Goal: Task Accomplishment & Management: Use online tool/utility

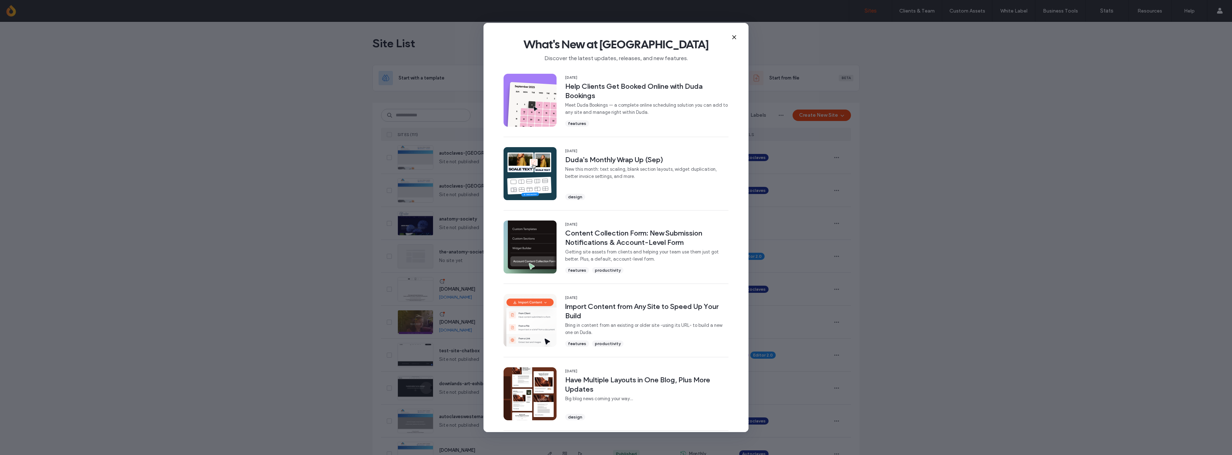
click at [730, 36] on div "What's New at [GEOGRAPHIC_DATA] Discover the latest updates, releases, and new …" at bounding box center [616, 47] width 265 height 48
click at [735, 35] on icon at bounding box center [734, 37] width 6 height 6
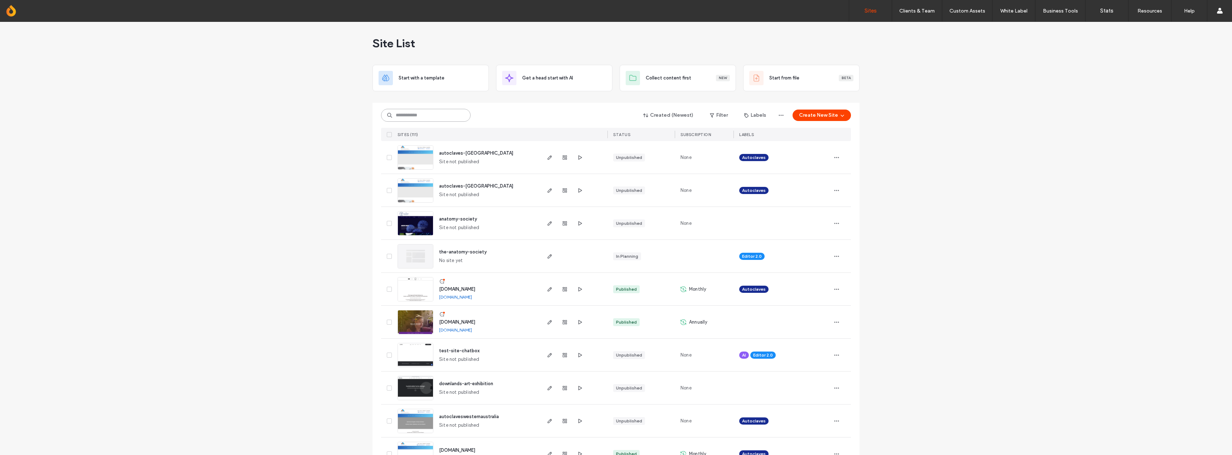
click at [427, 116] on input at bounding box center [426, 115] width 90 height 13
type input "********"
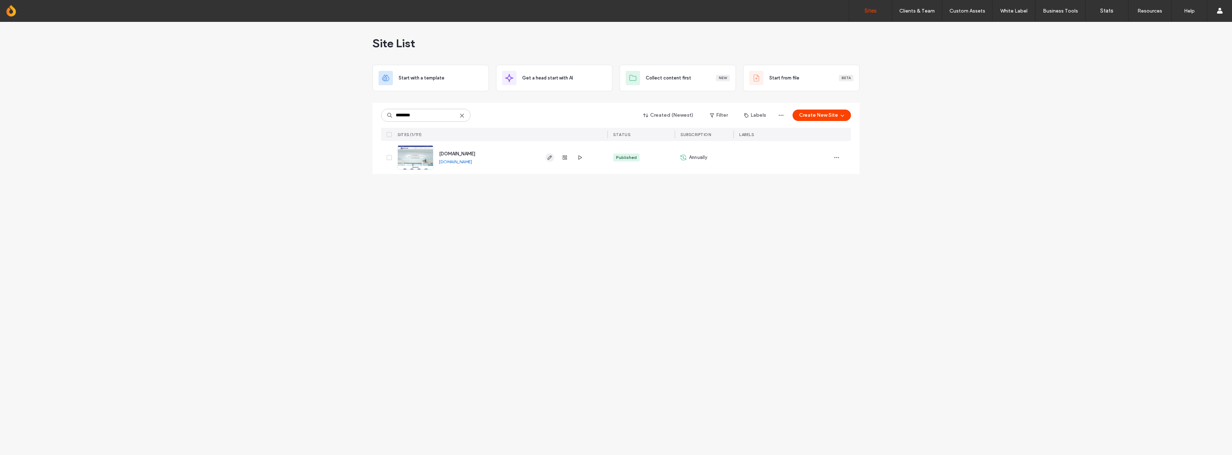
click at [544, 157] on div at bounding box center [574, 157] width 68 height 33
click at [548, 157] on icon "button" at bounding box center [550, 158] width 6 height 6
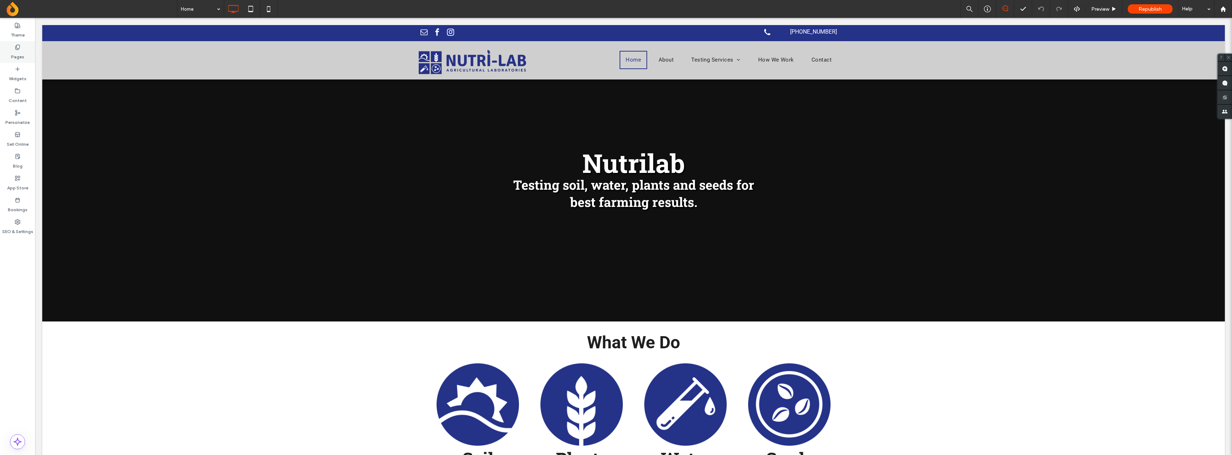
click at [15, 48] on use at bounding box center [17, 47] width 4 height 5
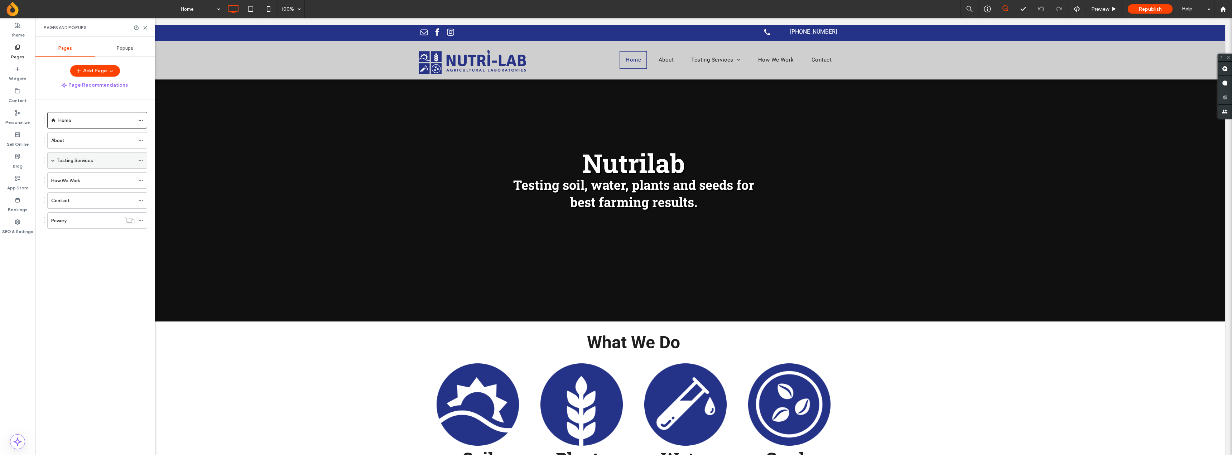
click at [54, 164] on span at bounding box center [53, 161] width 4 height 16
click at [63, 143] on label "About" at bounding box center [57, 140] width 13 height 13
click at [88, 189] on div "Plants" at bounding box center [99, 194] width 71 height 16
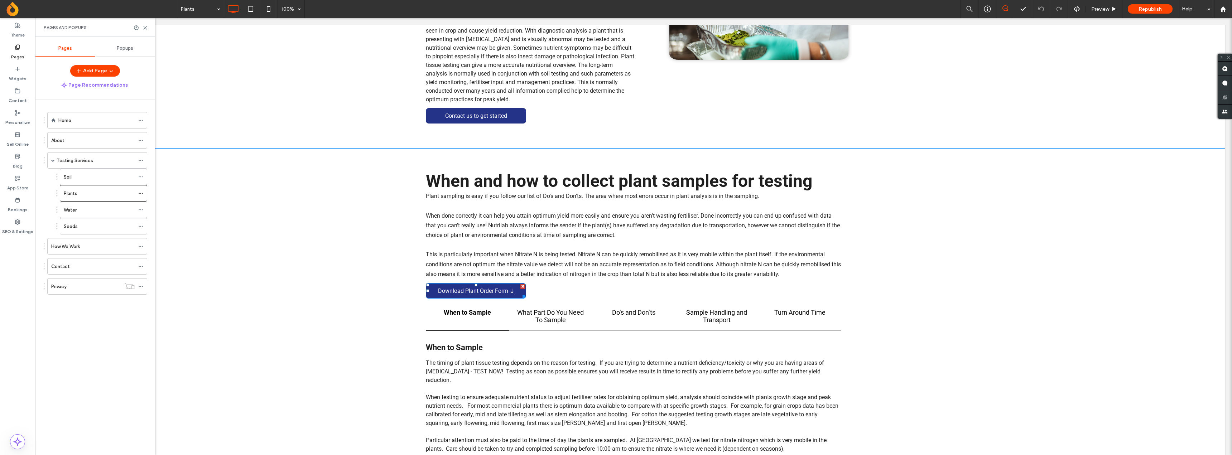
scroll to position [427, 0]
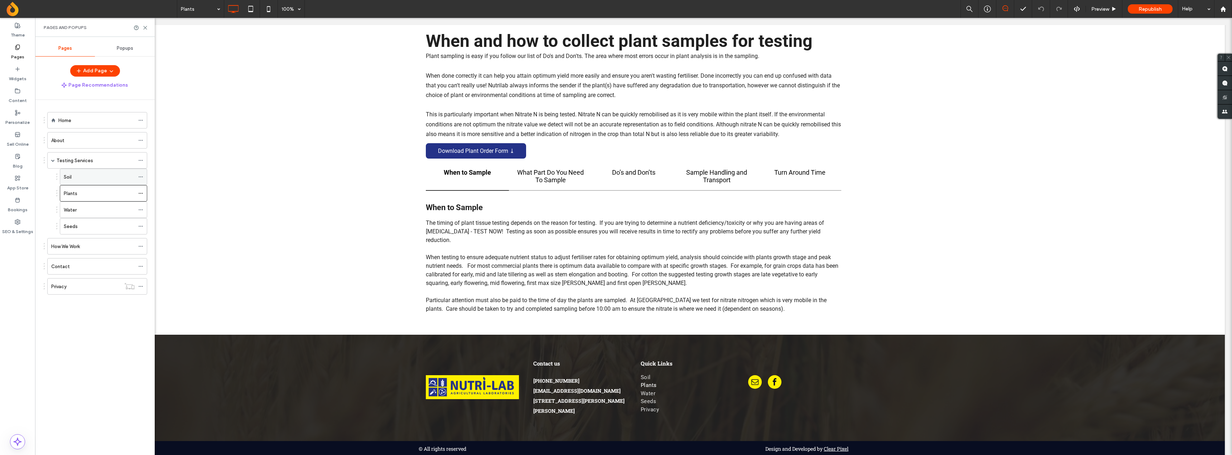
click at [87, 174] on div "Soil" at bounding box center [99, 177] width 71 height 8
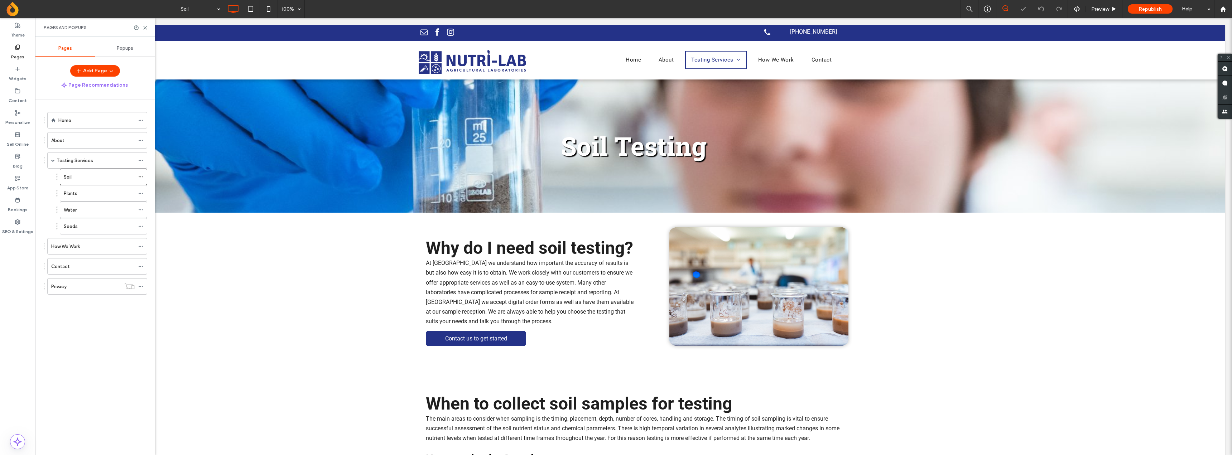
scroll to position [389, 0]
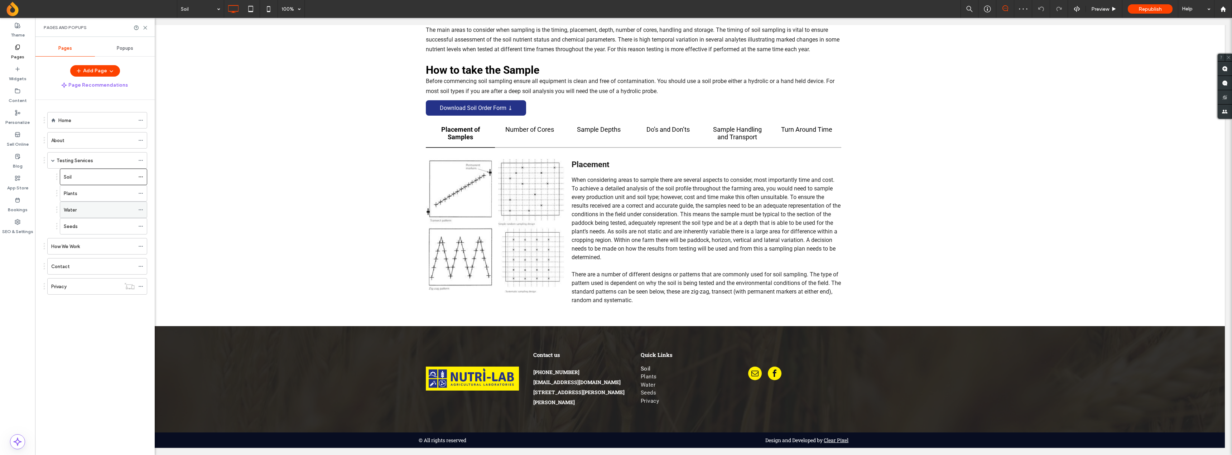
click at [81, 210] on div "Water" at bounding box center [99, 210] width 71 height 8
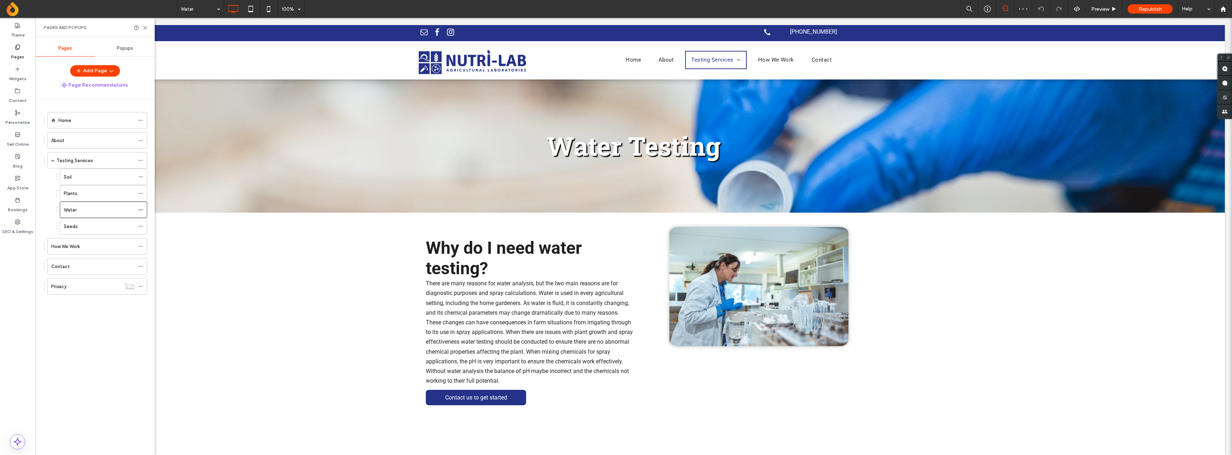
scroll to position [358, 0]
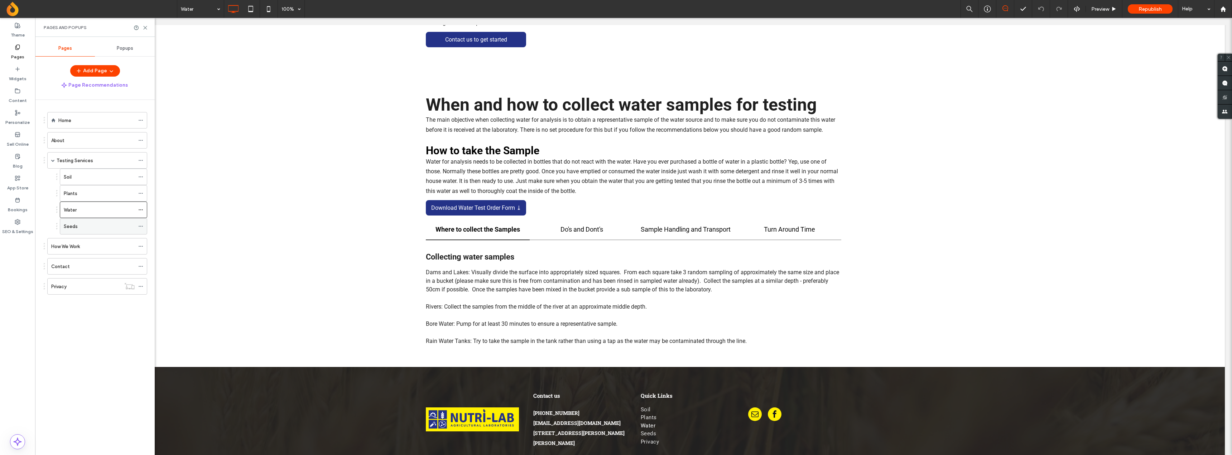
click at [88, 224] on div "Seeds" at bounding box center [99, 227] width 71 height 8
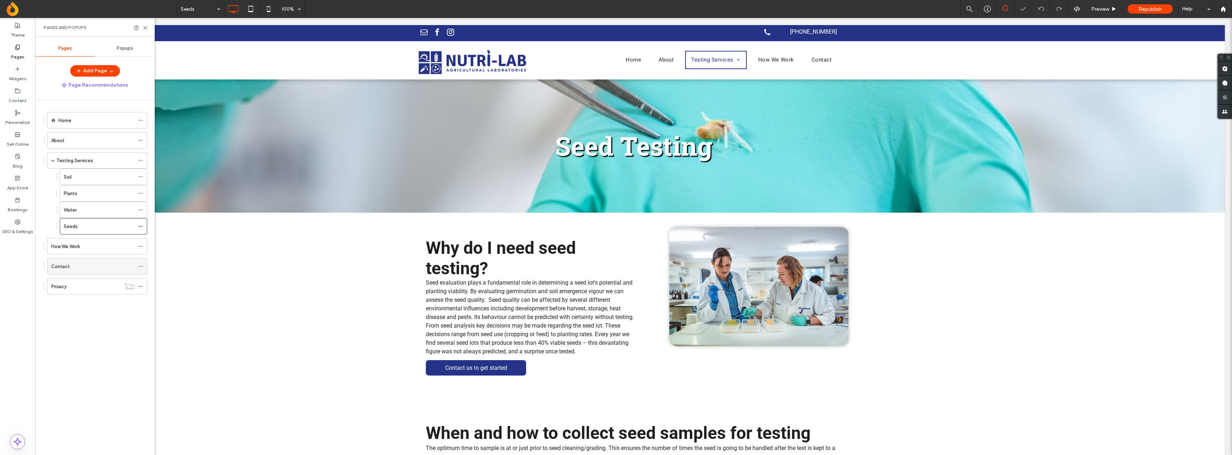
scroll to position [346, 0]
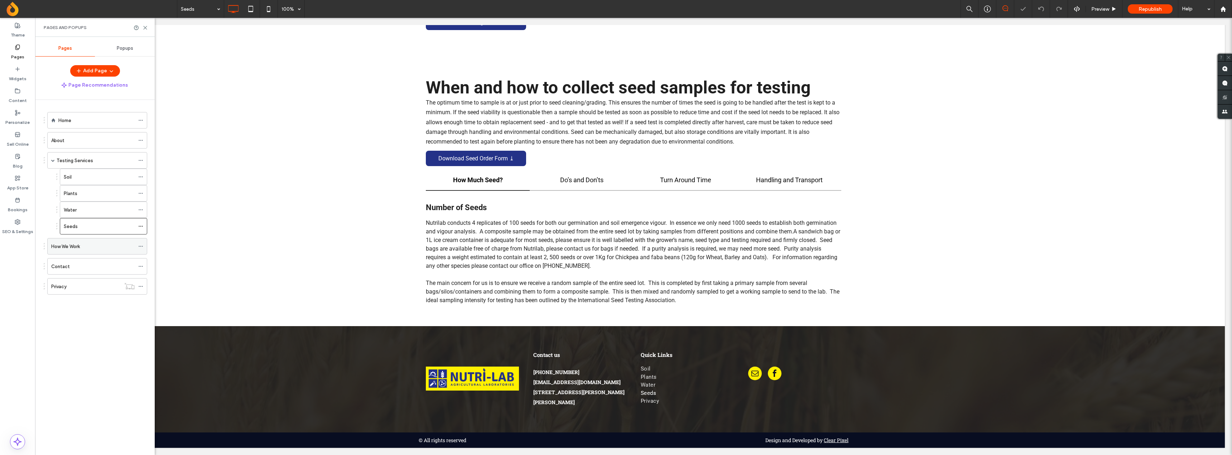
click at [97, 243] on div "How We Work" at bounding box center [92, 247] width 83 height 8
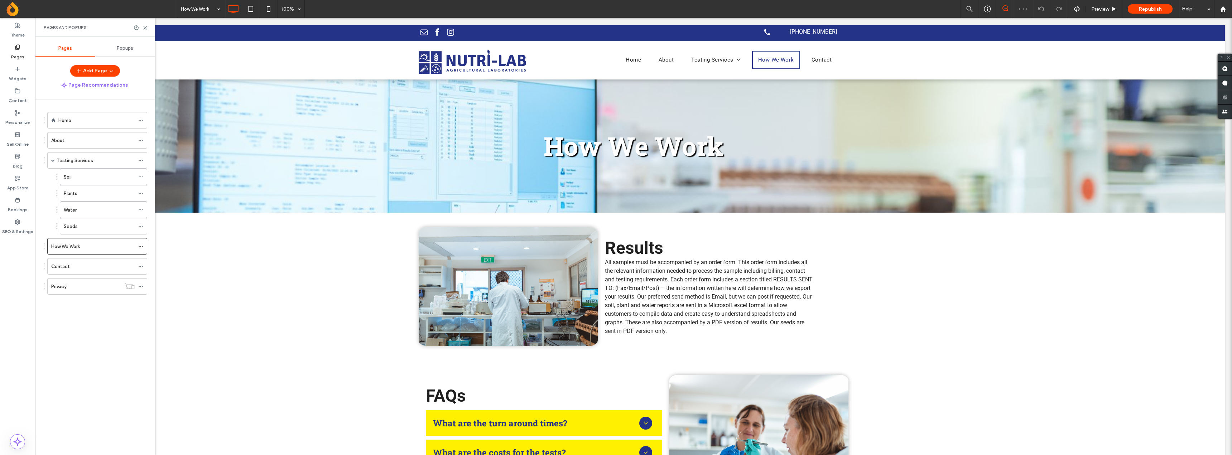
scroll to position [170, 0]
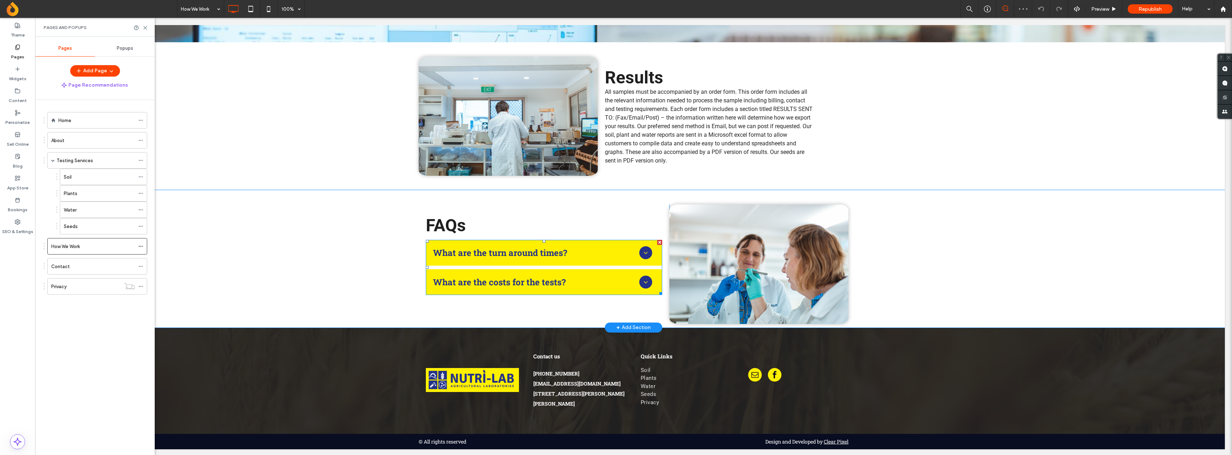
click at [492, 271] on span at bounding box center [544, 267] width 236 height 55
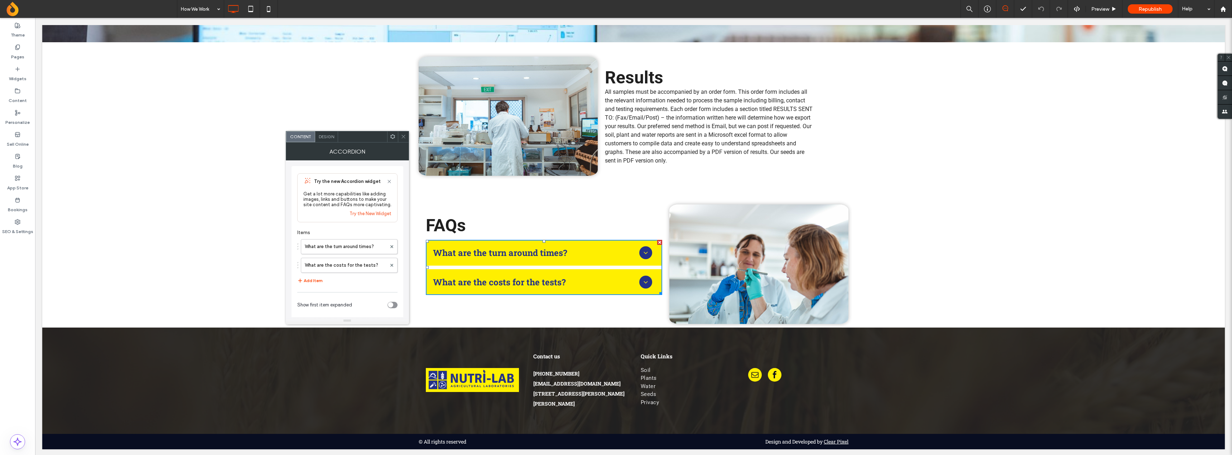
click at [495, 257] on h3 "What are the turn around times?" at bounding box center [500, 252] width 134 height 11
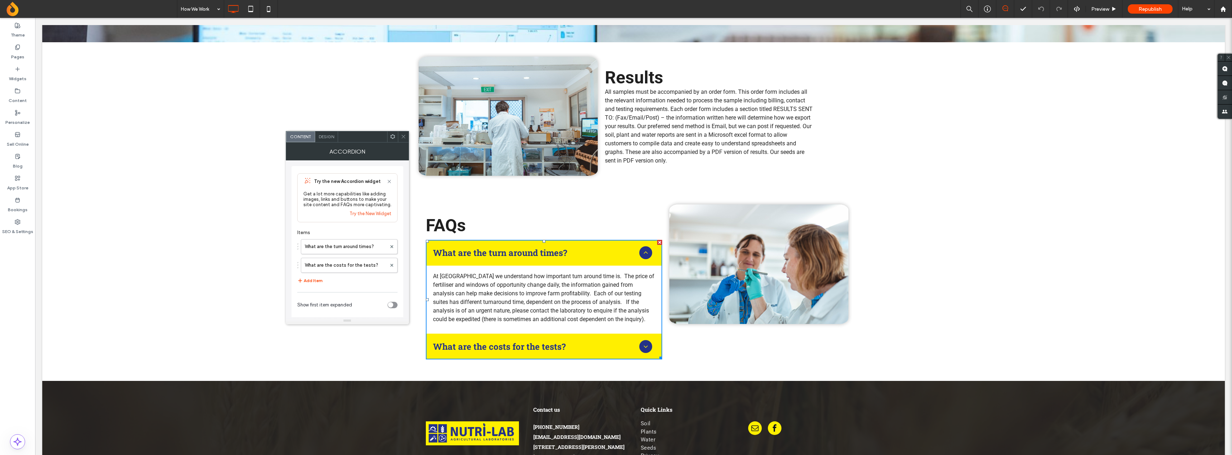
click at [492, 339] on div "What are the costs for the tests?" at bounding box center [544, 347] width 236 height 26
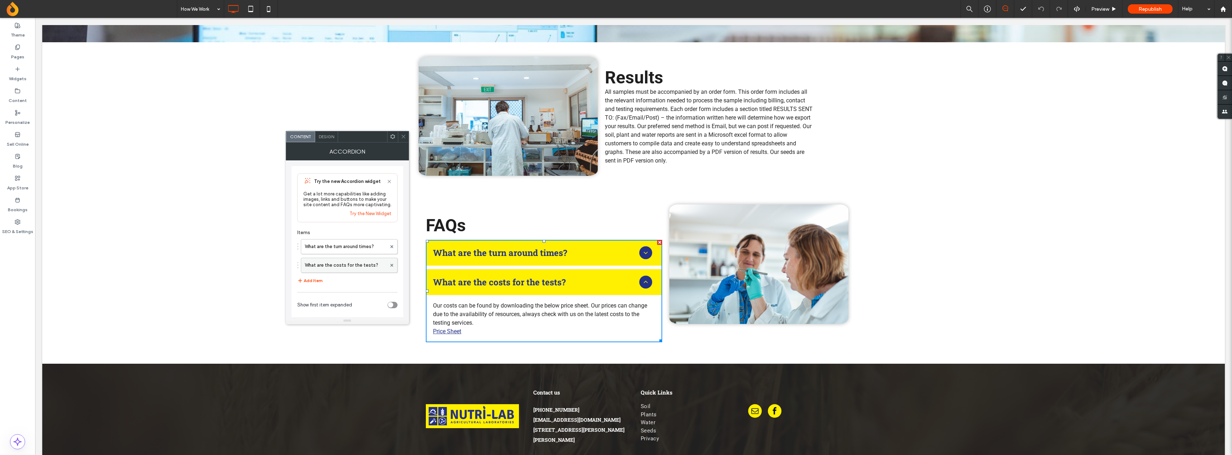
click at [350, 268] on label "What are the costs for the tests?" at bounding box center [346, 265] width 82 height 14
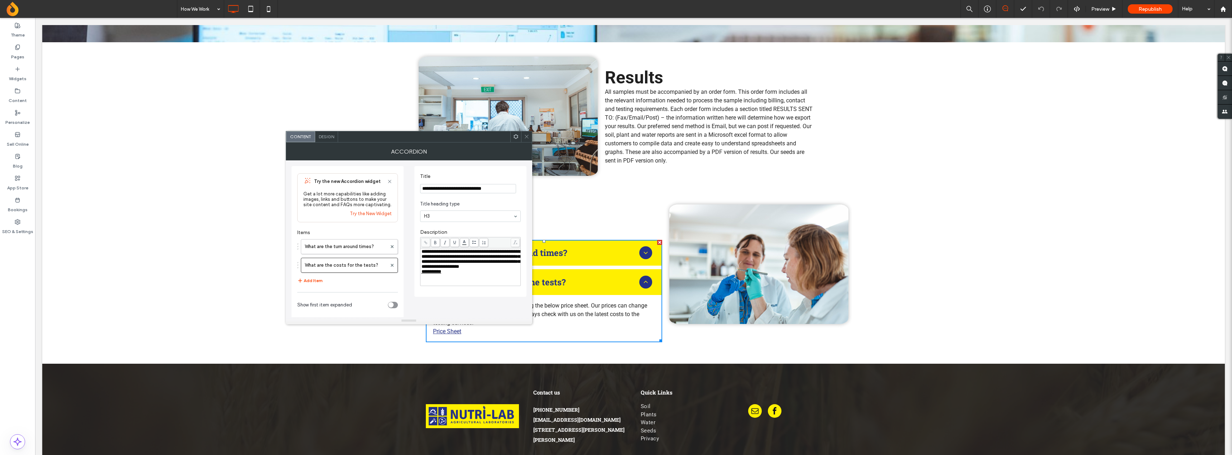
scroll to position [47, 0]
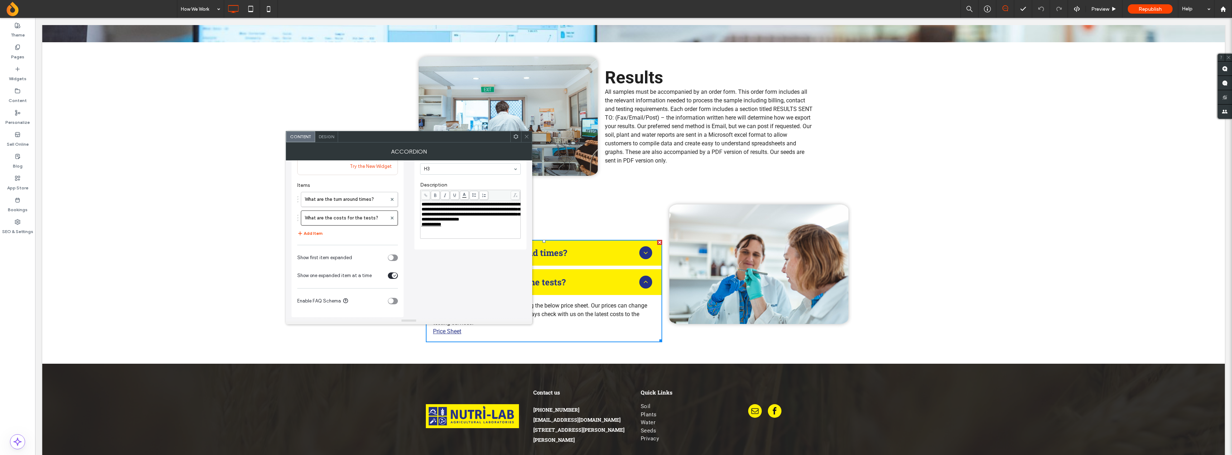
click at [437, 227] on span "**********" at bounding box center [432, 224] width 20 height 5
drag, startPoint x: 441, startPoint y: 232, endPoint x: 412, endPoint y: 236, distance: 28.9
click at [412, 236] on div "**********" at bounding box center [409, 215] width 235 height 204
click at [423, 193] on span at bounding box center [425, 195] width 9 height 9
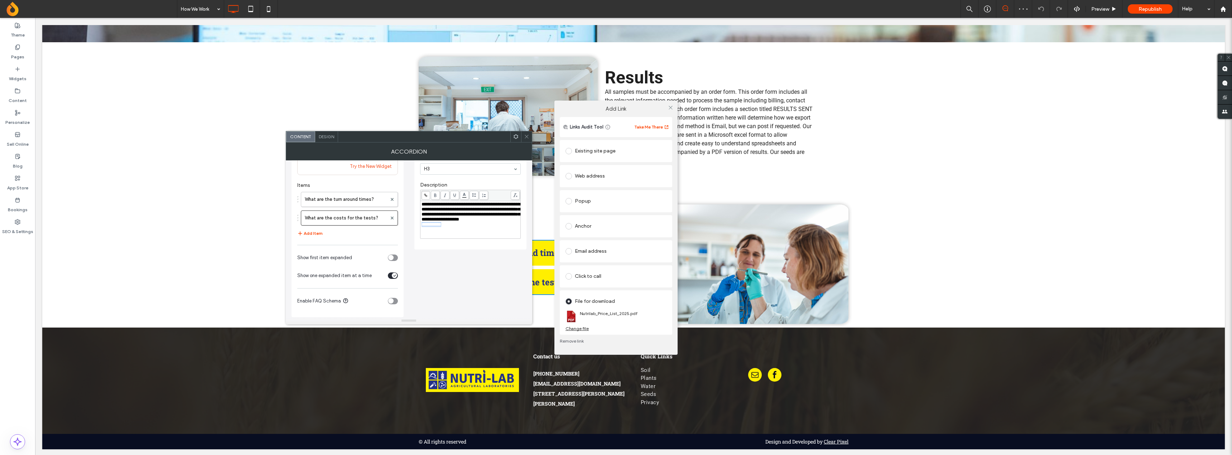
click at [580, 329] on div "Change file" at bounding box center [577, 328] width 23 height 5
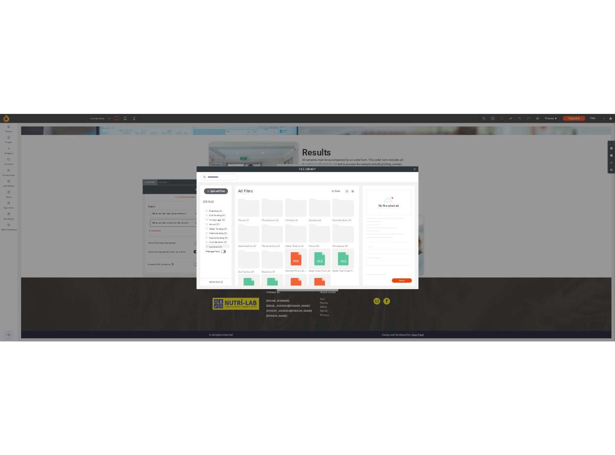
scroll to position [29, 0]
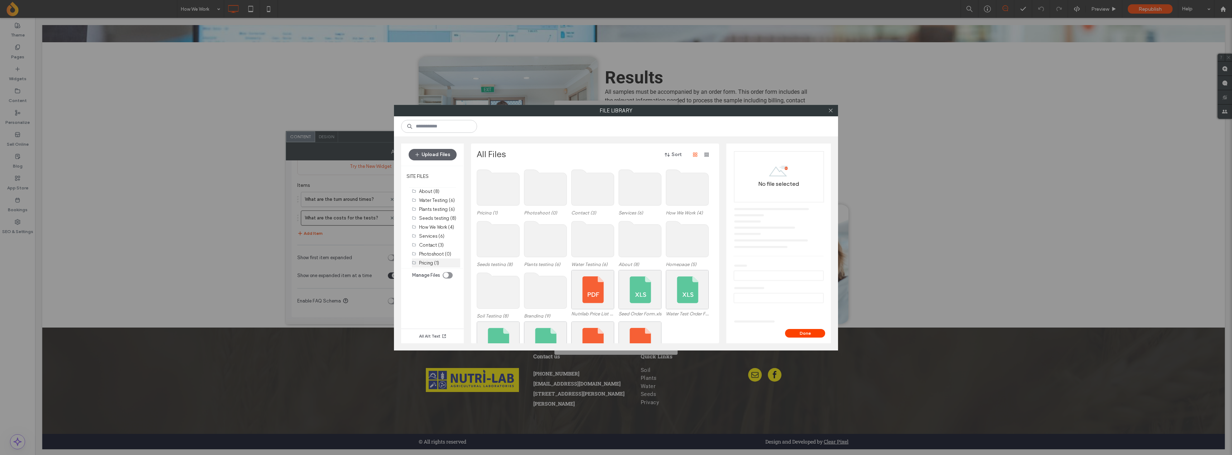
click at [433, 263] on label "Pricing (1)" at bounding box center [429, 262] width 20 height 5
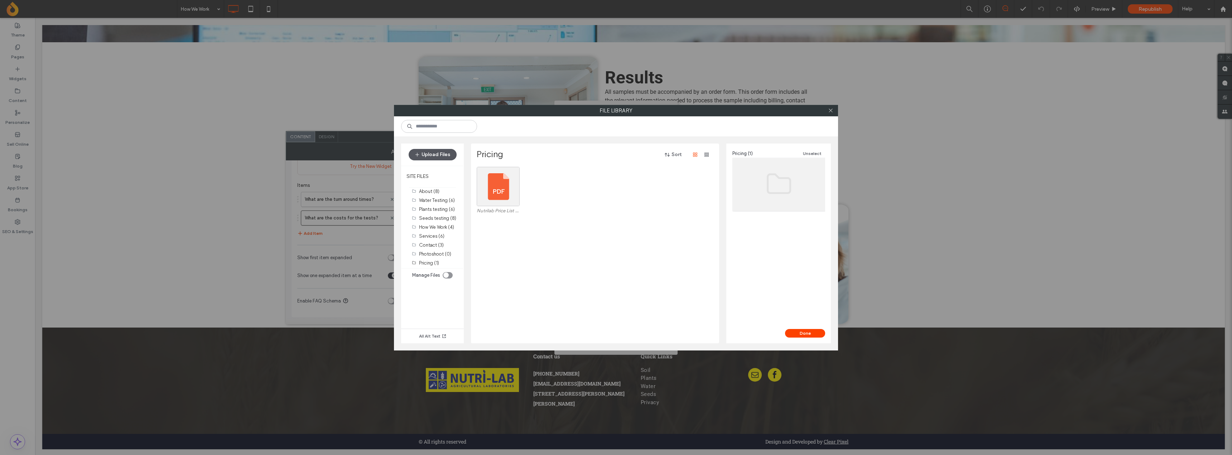
click at [443, 155] on button "Upload Files" at bounding box center [433, 154] width 48 height 11
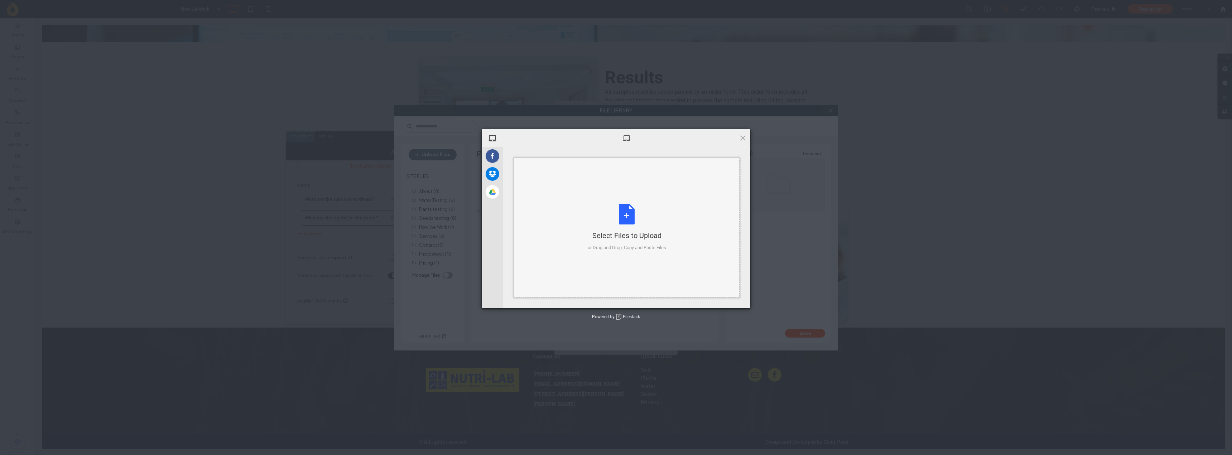
click at [622, 225] on div "Select Files to Upload or Drag and Drop, Copy and Paste Files" at bounding box center [627, 228] width 78 height 48
click at [717, 299] on span "Upload 1" at bounding box center [729, 299] width 36 height 14
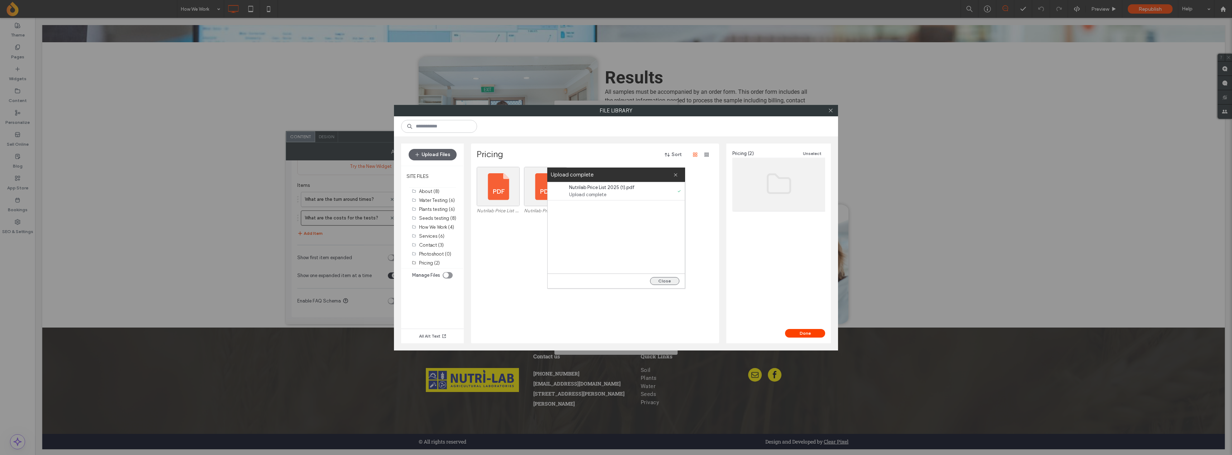
click at [668, 281] on button "Close" at bounding box center [664, 281] width 29 height 8
click at [549, 198] on div at bounding box center [545, 201] width 42 height 9
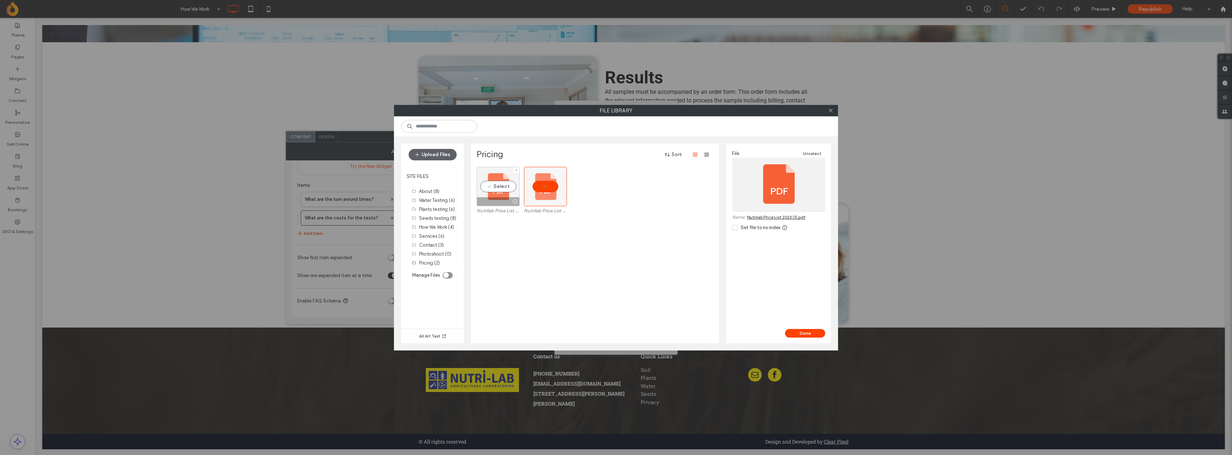
click at [481, 193] on div "Select" at bounding box center [498, 186] width 43 height 39
click at [535, 184] on div at bounding box center [545, 186] width 43 height 39
click at [487, 187] on div "Select" at bounding box center [498, 186] width 43 height 39
click at [533, 186] on div "Select" at bounding box center [545, 186] width 43 height 39
click at [491, 188] on div "Select" at bounding box center [498, 186] width 43 height 39
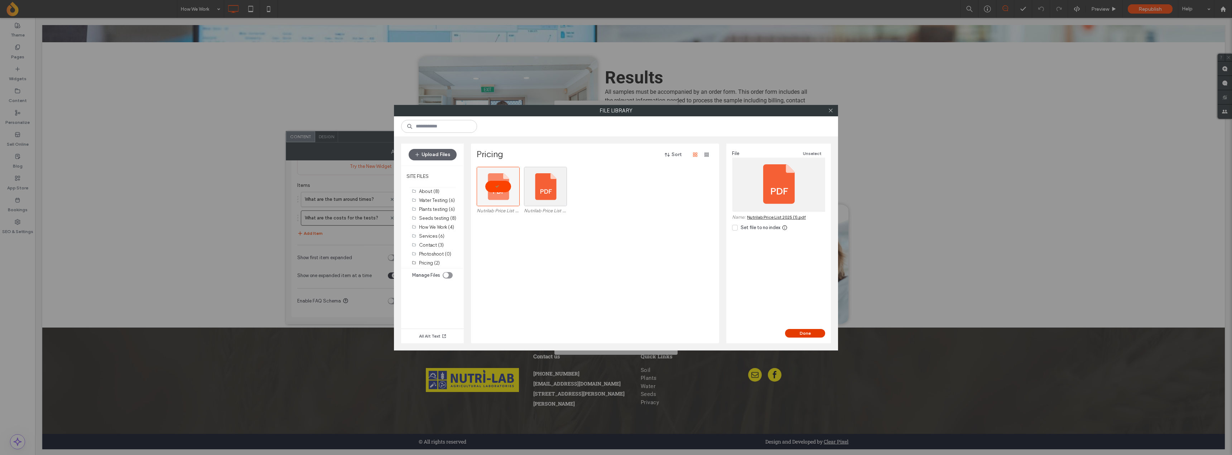
click at [807, 331] on button "Done" at bounding box center [805, 333] width 40 height 9
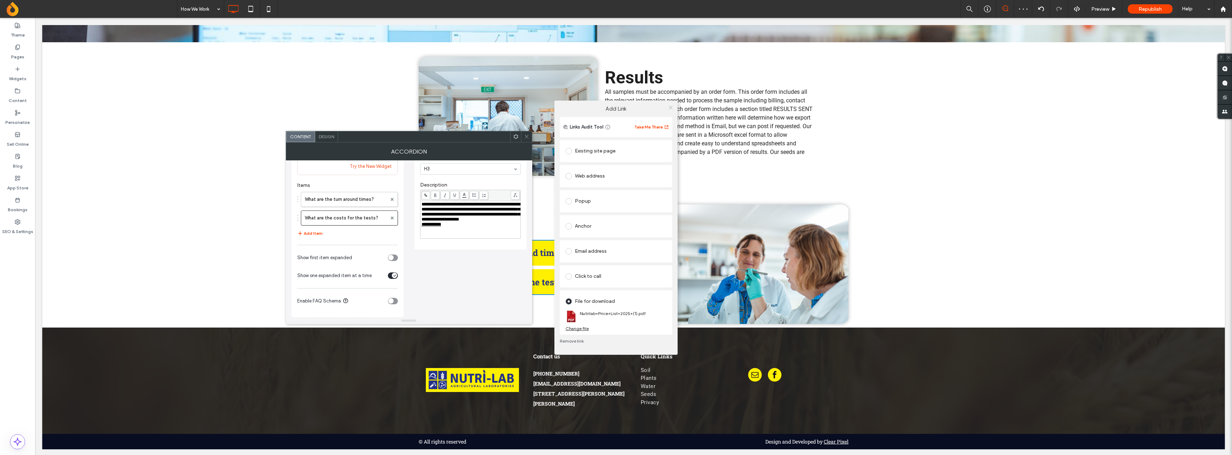
click at [670, 107] on icon at bounding box center [670, 107] width 5 height 5
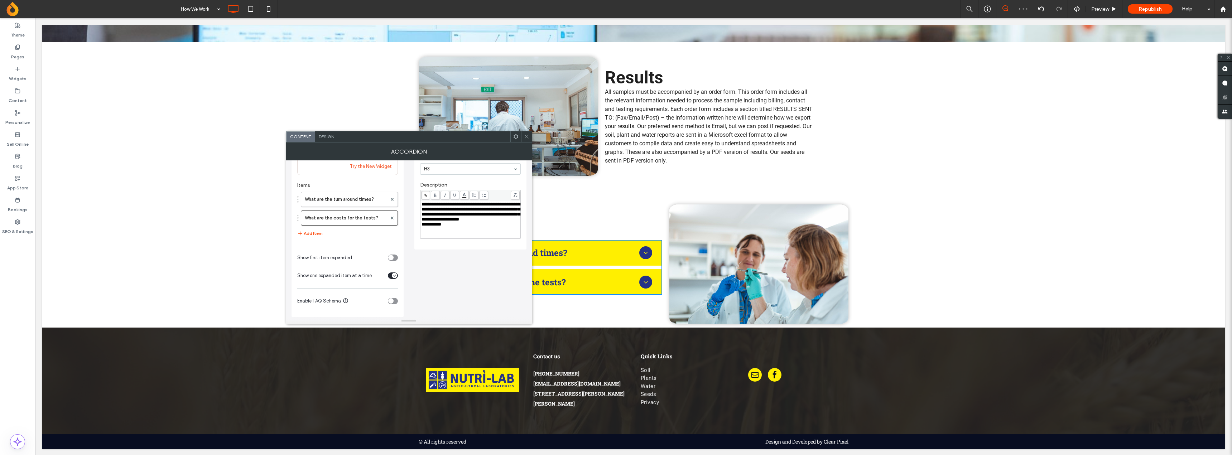
click at [479, 250] on div "**********" at bounding box center [409, 215] width 235 height 204
click at [527, 138] on icon at bounding box center [526, 136] width 5 height 5
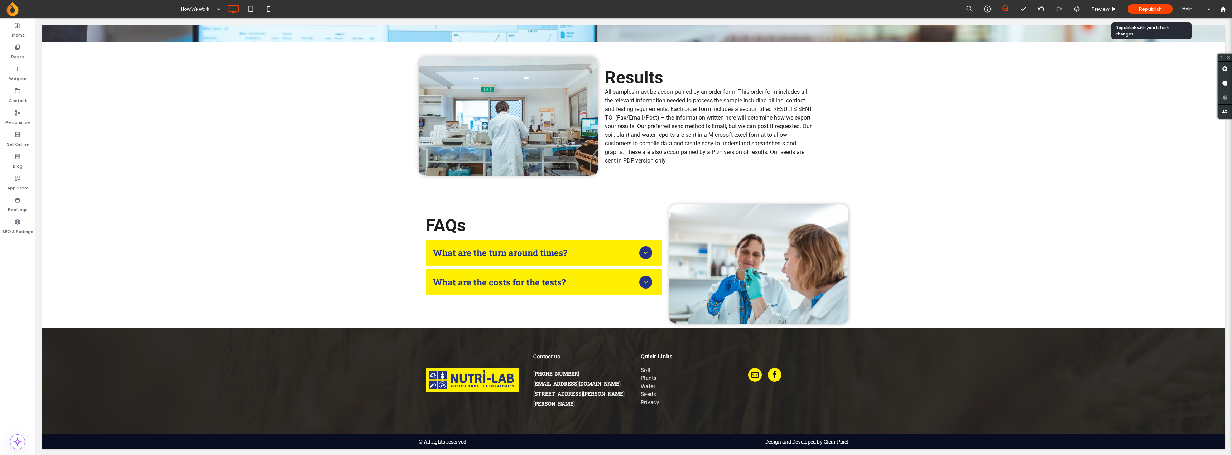
click at [1145, 10] on span "Republish" at bounding box center [1150, 9] width 23 height 6
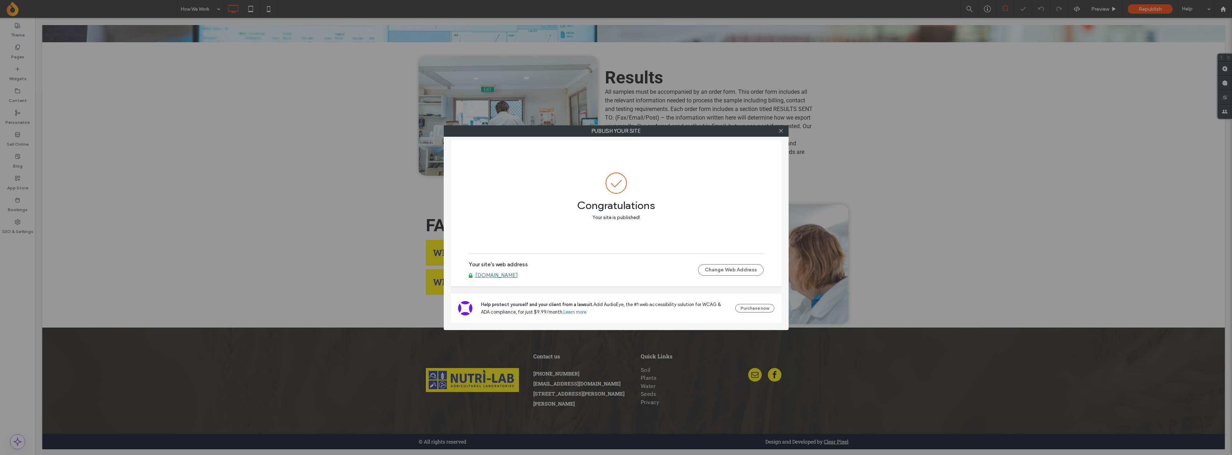
click at [498, 275] on link "[DOMAIN_NAME]" at bounding box center [496, 275] width 43 height 6
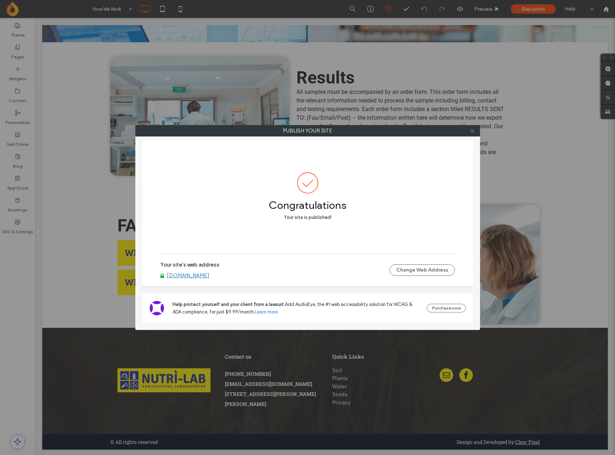
click at [472, 129] on icon at bounding box center [472, 130] width 5 height 5
